Goal: Task Accomplishment & Management: Complete application form

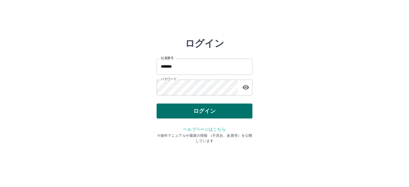
click at [201, 109] on button "ログイン" at bounding box center [205, 111] width 96 height 15
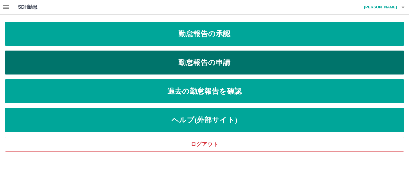
click at [144, 57] on link "勤怠報告の申請" at bounding box center [205, 63] width 400 height 24
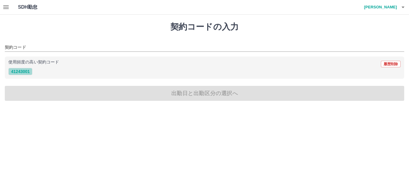
click at [21, 70] on button "41243001" at bounding box center [20, 71] width 24 height 7
type input "********"
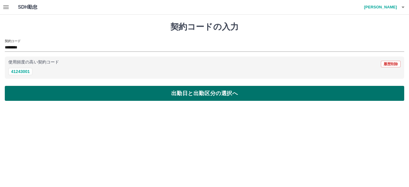
click at [166, 91] on button "出勤日と出勤区分の選択へ" at bounding box center [205, 93] width 400 height 15
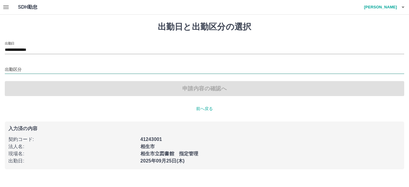
click at [28, 69] on input "出勤区分" at bounding box center [205, 69] width 400 height 7
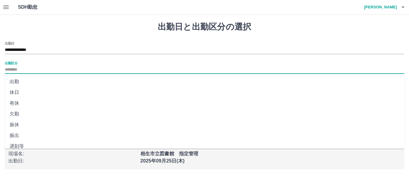
click at [26, 85] on li "出勤" at bounding box center [205, 81] width 400 height 11
type input "**"
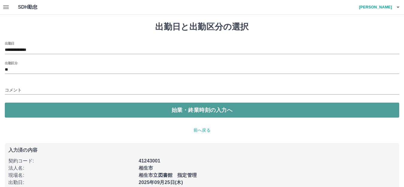
click at [185, 110] on button "始業・終業時刻の入力へ" at bounding box center [202, 110] width 395 height 15
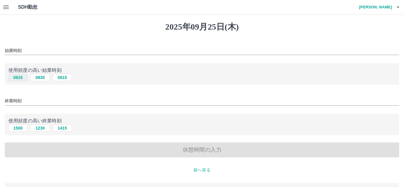
click at [17, 75] on button "0915" at bounding box center [17, 77] width 19 height 7
type input "****"
click at [19, 126] on button "1500" at bounding box center [17, 128] width 19 height 7
type input "****"
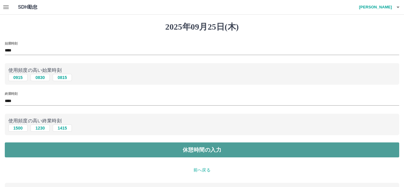
click at [196, 153] on button "休憩時間の入力" at bounding box center [202, 150] width 395 height 15
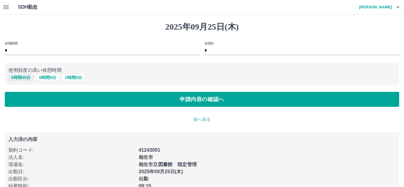
click at [13, 75] on button "0 時間 45 分" at bounding box center [20, 77] width 25 height 7
type input "**"
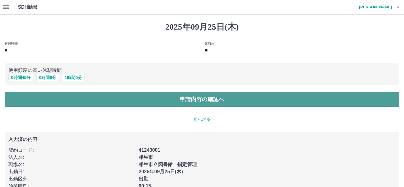
click at [162, 98] on button "申請内容の確認へ" at bounding box center [202, 99] width 395 height 15
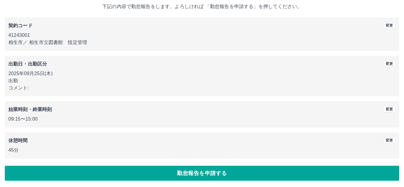
scroll to position [37, 0]
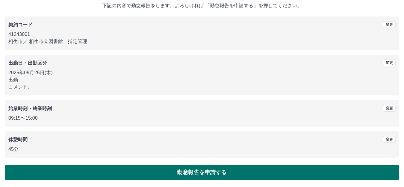
click at [224, 171] on button "勤怠報告を申請する" at bounding box center [202, 172] width 395 height 15
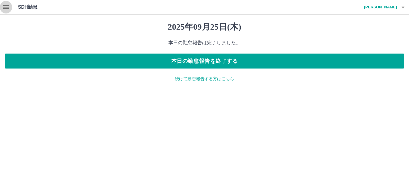
click at [5, 8] on icon "button" at bounding box center [5, 7] width 7 height 7
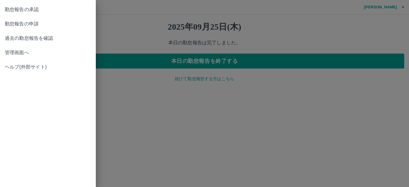
click at [7, 10] on span "勤怠報告の承認" at bounding box center [48, 9] width 86 height 7
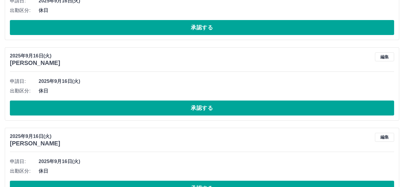
scroll to position [3212, 0]
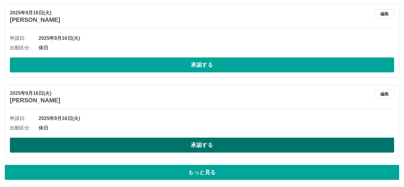
click at [198, 147] on button "承認する" at bounding box center [202, 145] width 385 height 15
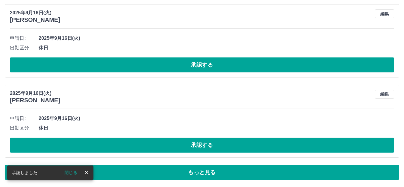
click at [198, 147] on button "承認する" at bounding box center [202, 145] width 385 height 15
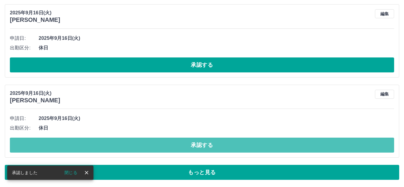
click at [198, 147] on button "承認する" at bounding box center [202, 145] width 385 height 15
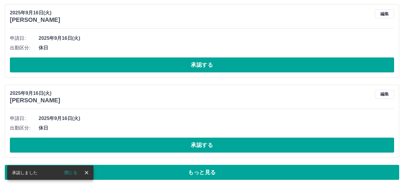
click at [198, 147] on button "承認する" at bounding box center [202, 145] width 385 height 15
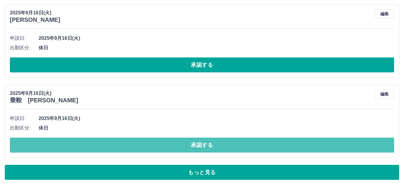
click at [198, 147] on button "承認する" at bounding box center [202, 145] width 385 height 15
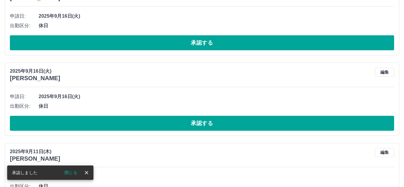
scroll to position [3152, 0]
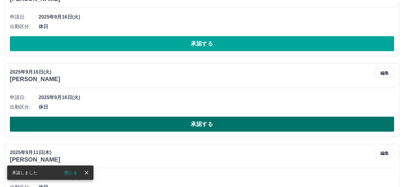
click at [194, 125] on button "承認する" at bounding box center [202, 124] width 385 height 15
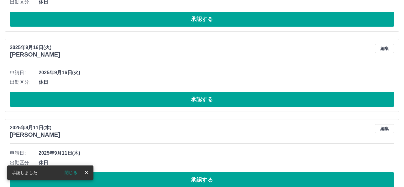
scroll to position [3092, 0]
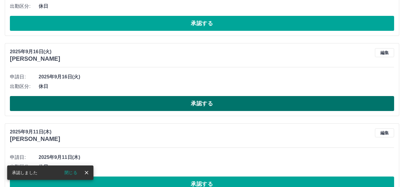
click at [201, 100] on button "承認する" at bounding box center [202, 103] width 385 height 15
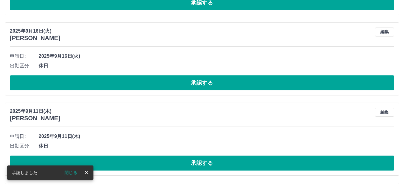
scroll to position [3032, 0]
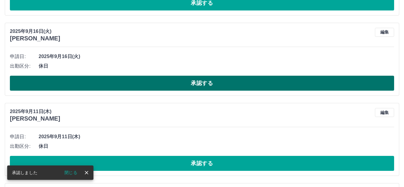
click at [195, 85] on button "承認する" at bounding box center [202, 83] width 385 height 15
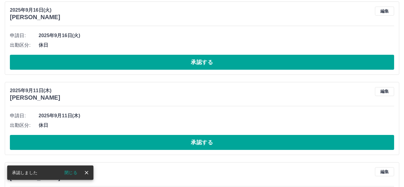
scroll to position [2972, 0]
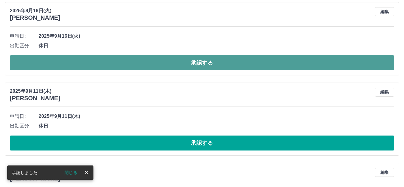
click at [201, 65] on button "承認する" at bounding box center [202, 62] width 385 height 15
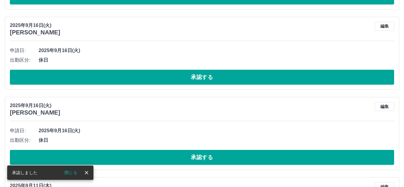
scroll to position [2771, 0]
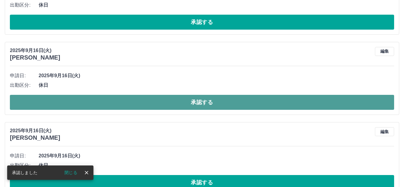
click at [188, 99] on button "承認する" at bounding box center [202, 102] width 385 height 15
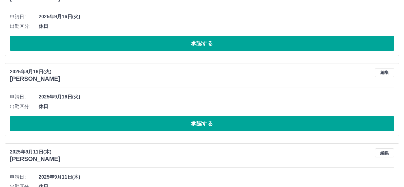
scroll to position [2711, 0]
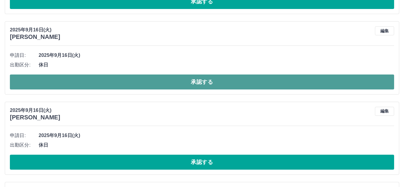
click at [203, 80] on button "承認する" at bounding box center [202, 82] width 385 height 15
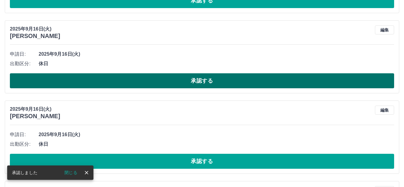
scroll to position [2621, 0]
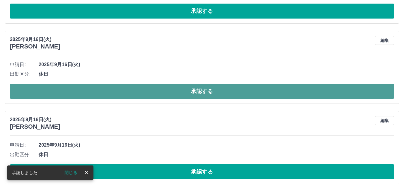
click at [176, 92] on button "承認する" at bounding box center [202, 91] width 385 height 15
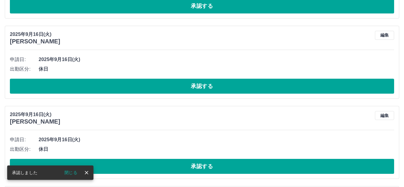
scroll to position [2532, 0]
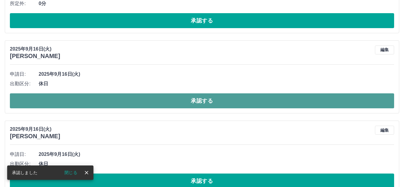
click at [177, 97] on button "承認する" at bounding box center [202, 101] width 385 height 15
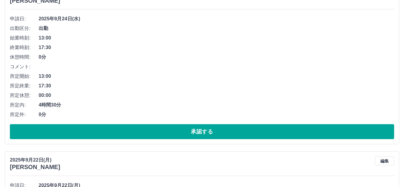
scroll to position [2248, 0]
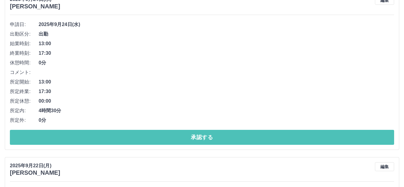
click at [239, 134] on button "承認する" at bounding box center [202, 137] width 385 height 15
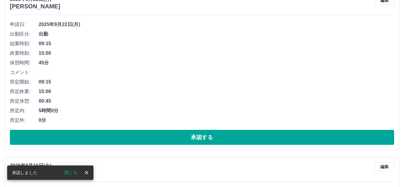
scroll to position [2081, 0]
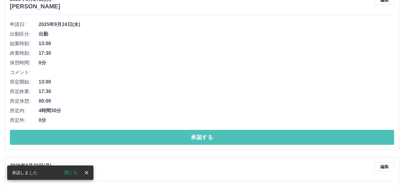
click at [239, 134] on button "承認する" at bounding box center [202, 137] width 385 height 15
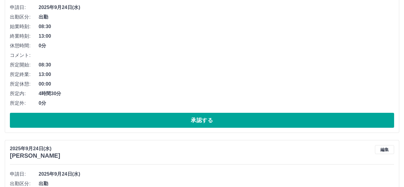
scroll to position [1735, 0]
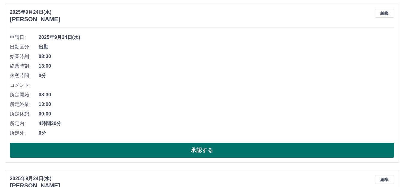
click at [203, 151] on button "承認する" at bounding box center [202, 150] width 385 height 15
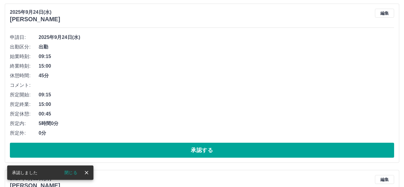
scroll to position [1568, 0]
click at [203, 151] on button "承認する" at bounding box center [202, 150] width 385 height 15
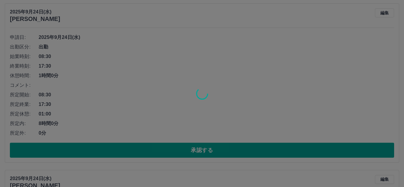
scroll to position [1234, 0]
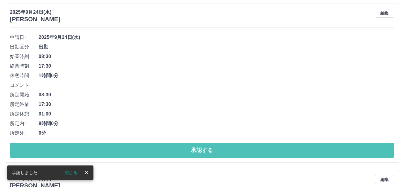
click at [203, 151] on button "承認する" at bounding box center [202, 150] width 385 height 15
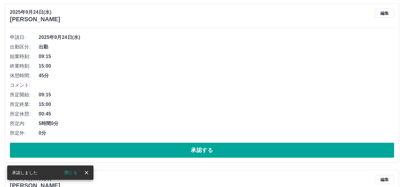
scroll to position [1068, 0]
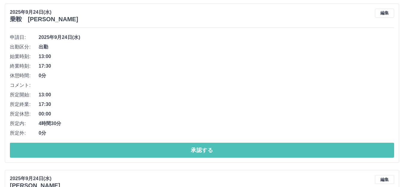
click at [203, 151] on button "承認する" at bounding box center [202, 150] width 385 height 15
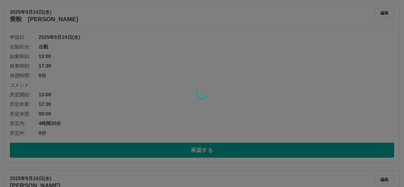
scroll to position [901, 0]
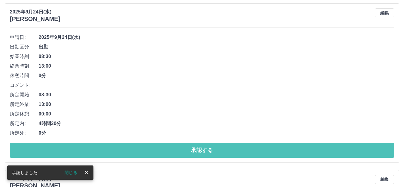
click at [203, 151] on button "承認する" at bounding box center [202, 150] width 385 height 15
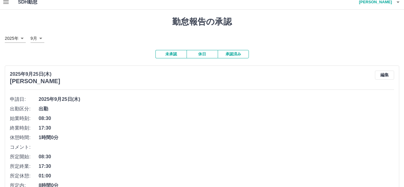
scroll to position [0, 0]
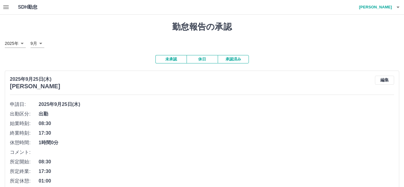
click at [382, 7] on h4 "伊藤　泰代" at bounding box center [374, 7] width 36 height 14
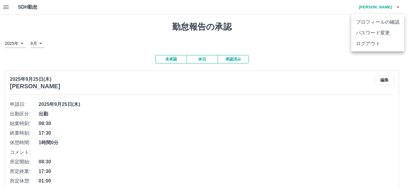
click at [227, 60] on div at bounding box center [204, 93] width 409 height 187
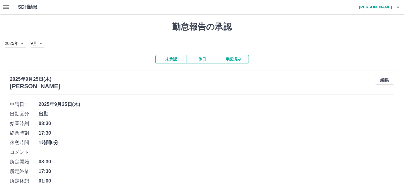
click at [227, 60] on button "承認済み" at bounding box center [233, 59] width 31 height 8
click at [0, 7] on button "button" at bounding box center [6, 7] width 12 height 14
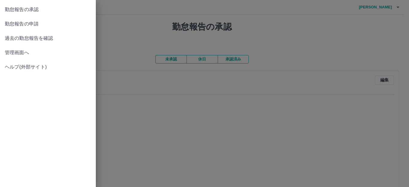
click at [15, 54] on span "管理画面へ" at bounding box center [48, 52] width 86 height 7
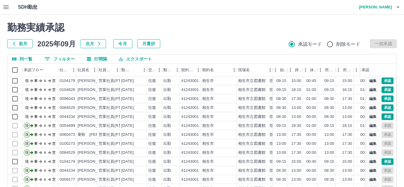
click at [70, 62] on button "0 フィルター" at bounding box center [60, 59] width 40 height 9
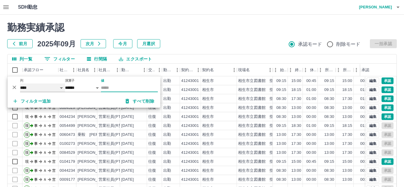
click at [46, 91] on select "**** *** **** *** *** **** ***** *** *** ** ** ** **** **** **** ** ** *** ****…" at bounding box center [42, 88] width 45 height 9
click at [112, 88] on input "値" at bounding box center [129, 88] width 57 height 9
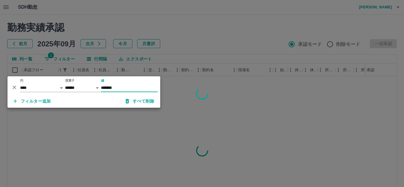
type input "*******"
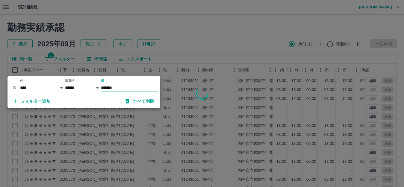
click at [208, 35] on div at bounding box center [202, 93] width 404 height 187
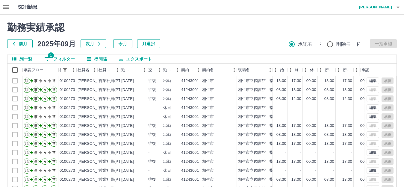
click at [391, 5] on h4 "伊藤　泰代" at bounding box center [374, 7] width 36 height 14
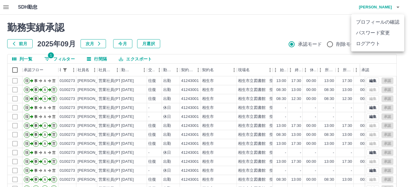
click at [372, 43] on li "ログアウト" at bounding box center [378, 43] width 53 height 11
